Goal: Task Accomplishment & Management: Manage account settings

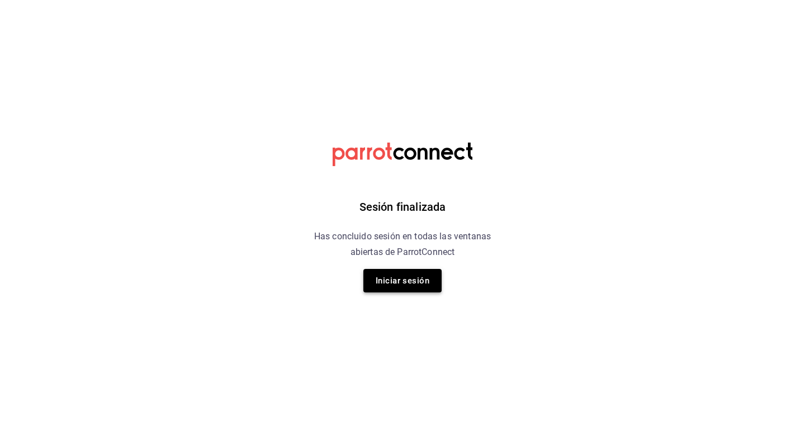
click at [399, 276] on button "Iniciar sesión" at bounding box center [403, 280] width 78 height 23
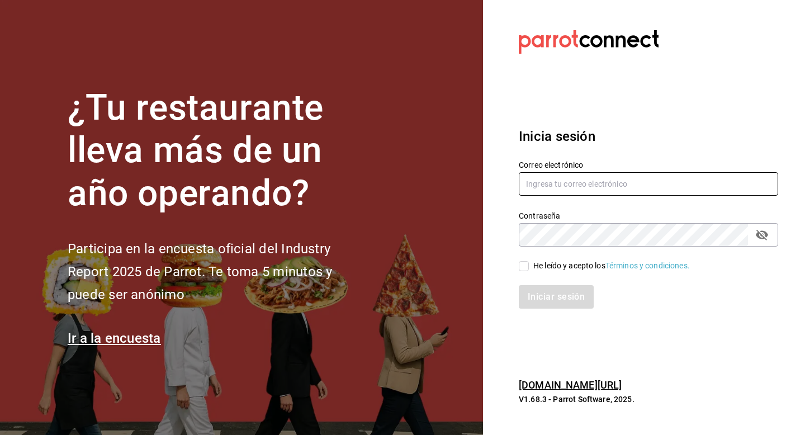
click at [585, 182] on input "text" at bounding box center [649, 183] width 260 height 23
type input "[EMAIL_ADDRESS][DOMAIN_NAME]"
click at [525, 265] on input "He leído y acepto los Términos y condiciones." at bounding box center [524, 266] width 10 height 10
checkbox input "true"
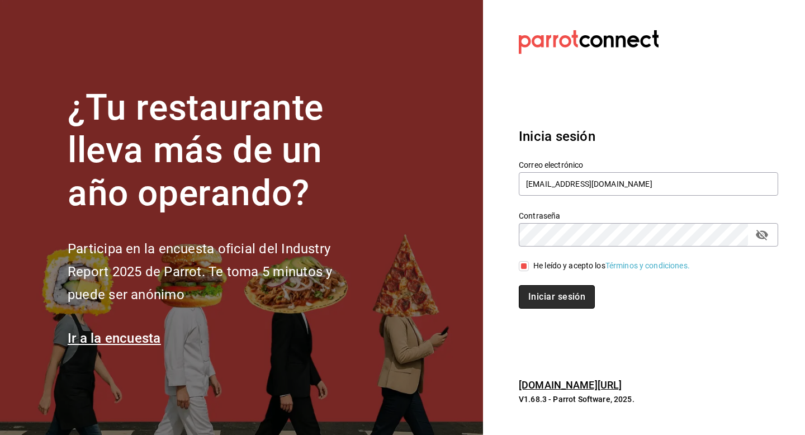
click at [546, 295] on button "Iniciar sesión" at bounding box center [557, 296] width 76 height 23
